Goal: Task Accomplishment & Management: Manage account settings

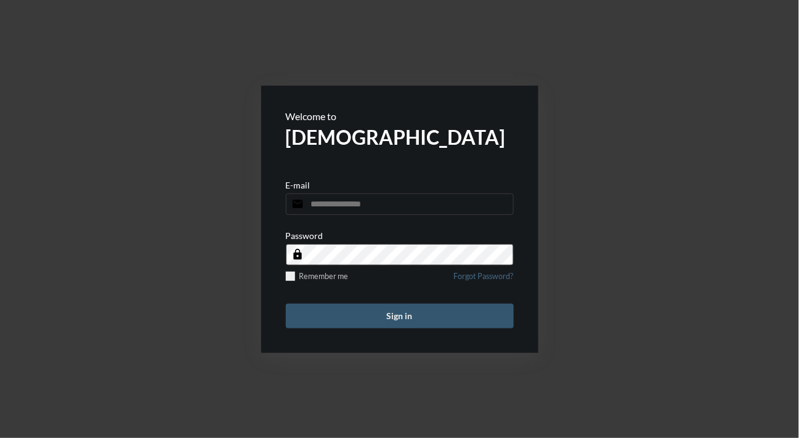
type input "**********"
click at [347, 315] on button "Sign in" at bounding box center [400, 316] width 228 height 25
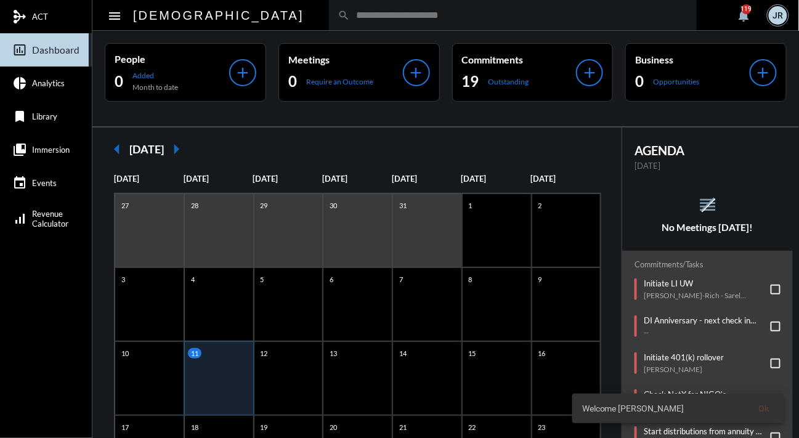
click at [763, 163] on p "[DATE]" at bounding box center [707, 166] width 146 height 10
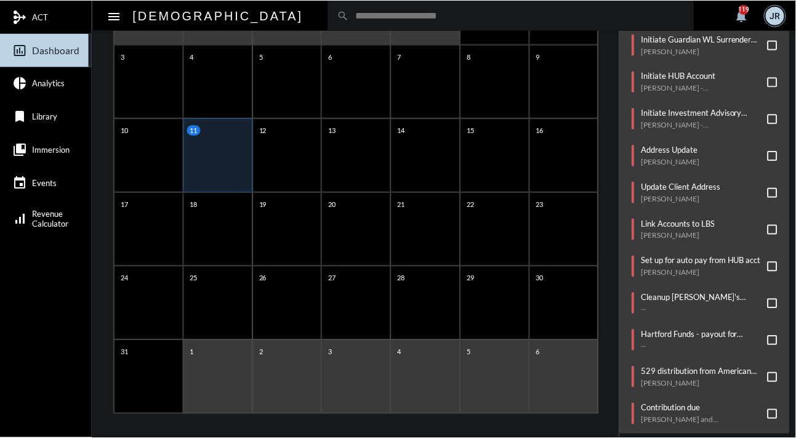
scroll to position [223, 0]
